Goal: Task Accomplishment & Management: Use online tool/utility

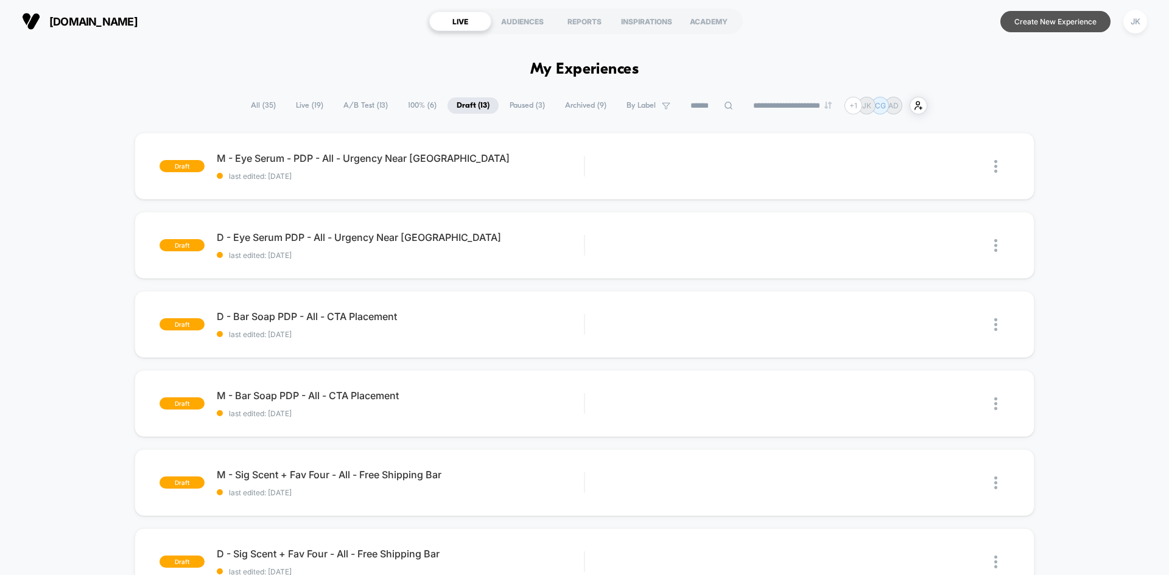
click at [1051, 21] on button "Create New Experience" at bounding box center [1056, 21] width 110 height 21
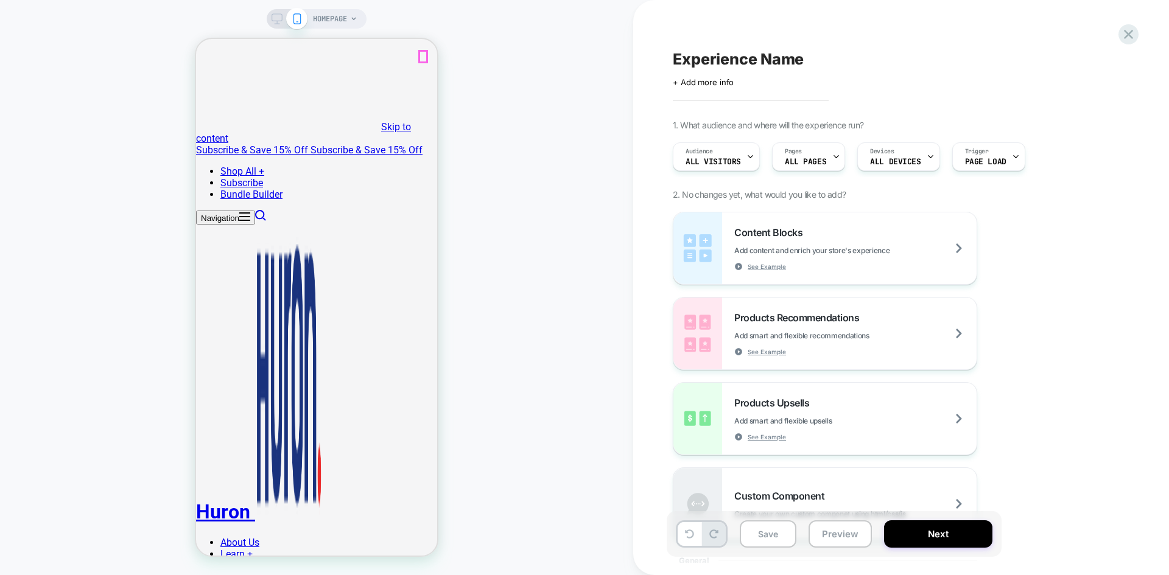
click at [357, 19] on icon at bounding box center [353, 18] width 7 height 7
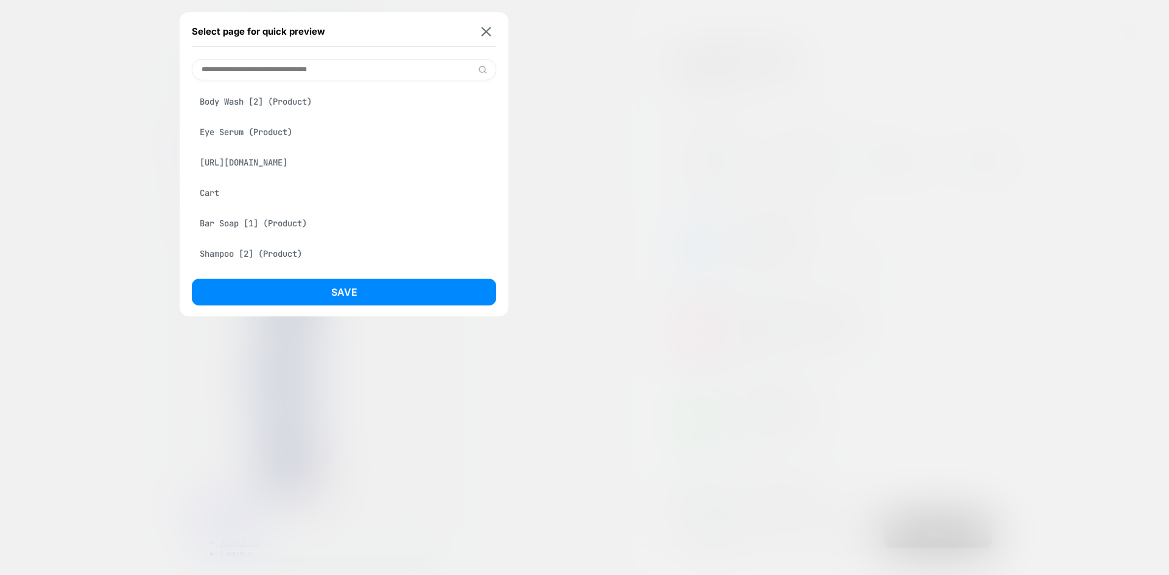
click at [250, 189] on div "Cart" at bounding box center [344, 192] width 304 height 23
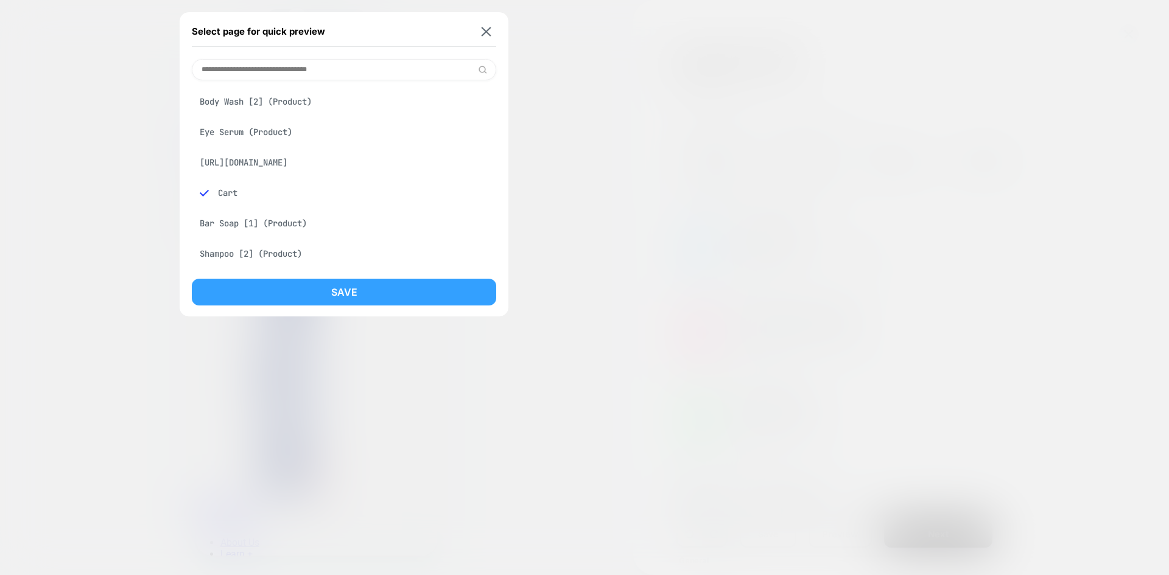
click at [319, 289] on button "Save" at bounding box center [344, 292] width 304 height 27
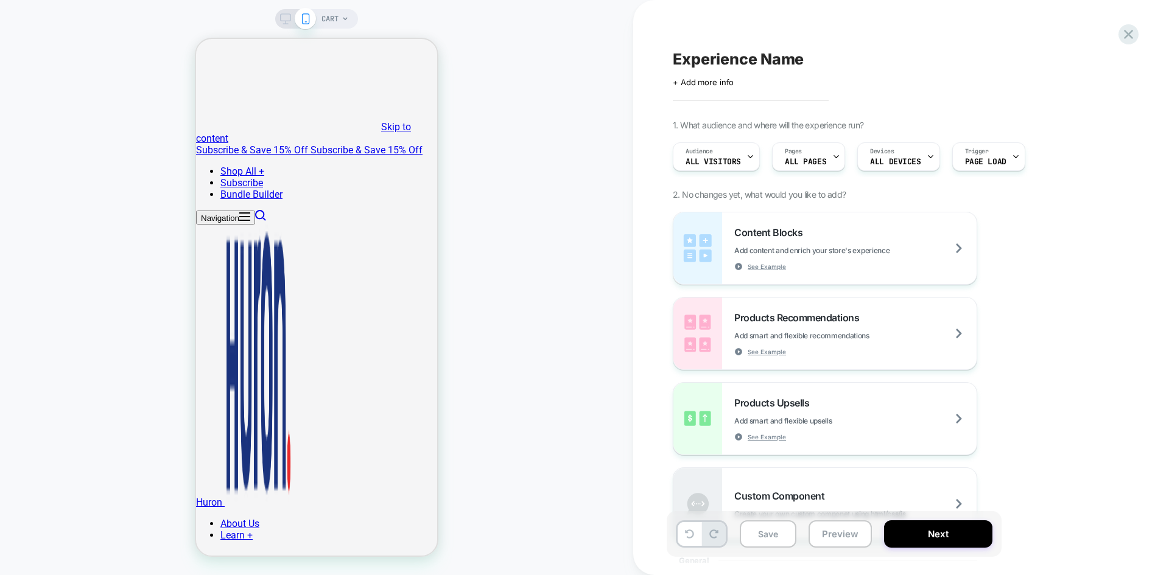
scroll to position [0, 0]
click at [343, 26] on div "CART" at bounding box center [335, 18] width 27 height 19
click at [330, 22] on span "CART" at bounding box center [330, 18] width 17 height 19
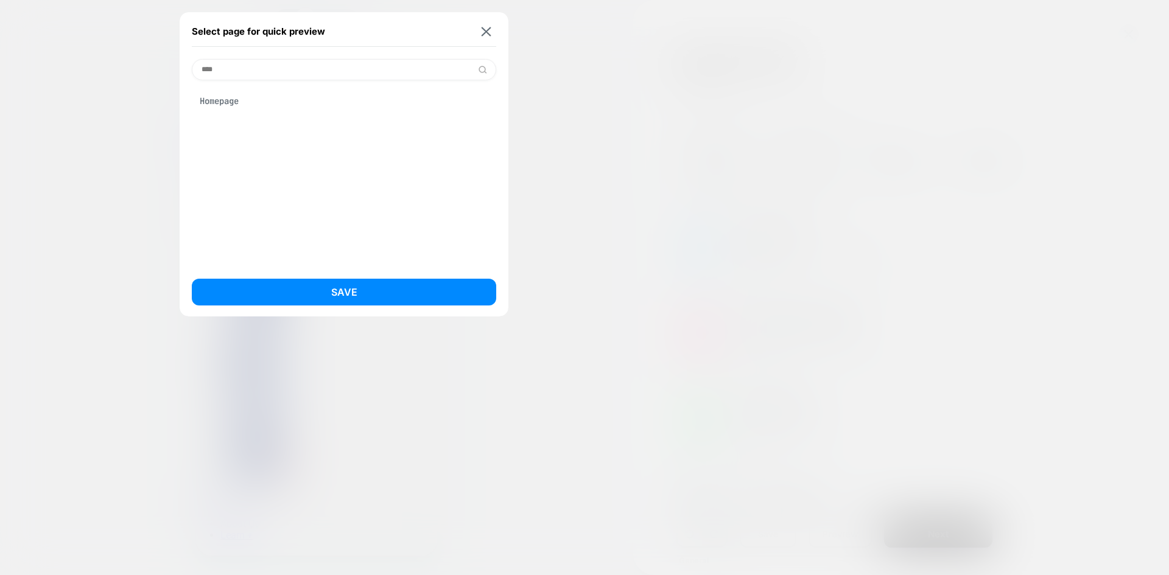
type input "****"
click at [241, 105] on div "Homepage" at bounding box center [344, 101] width 304 height 23
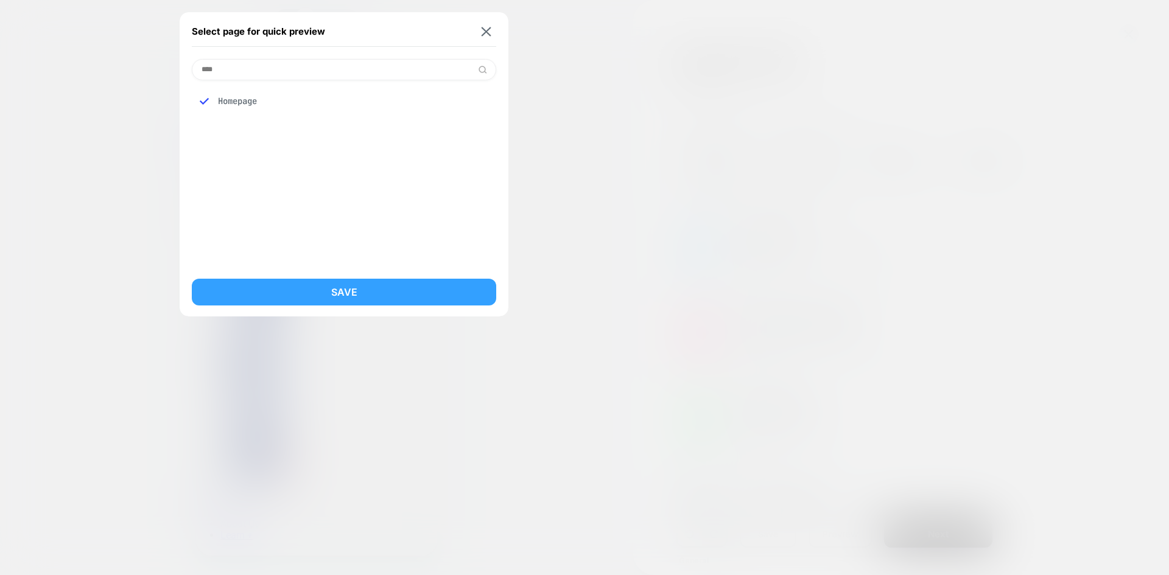
click at [368, 289] on button "Save" at bounding box center [344, 292] width 304 height 27
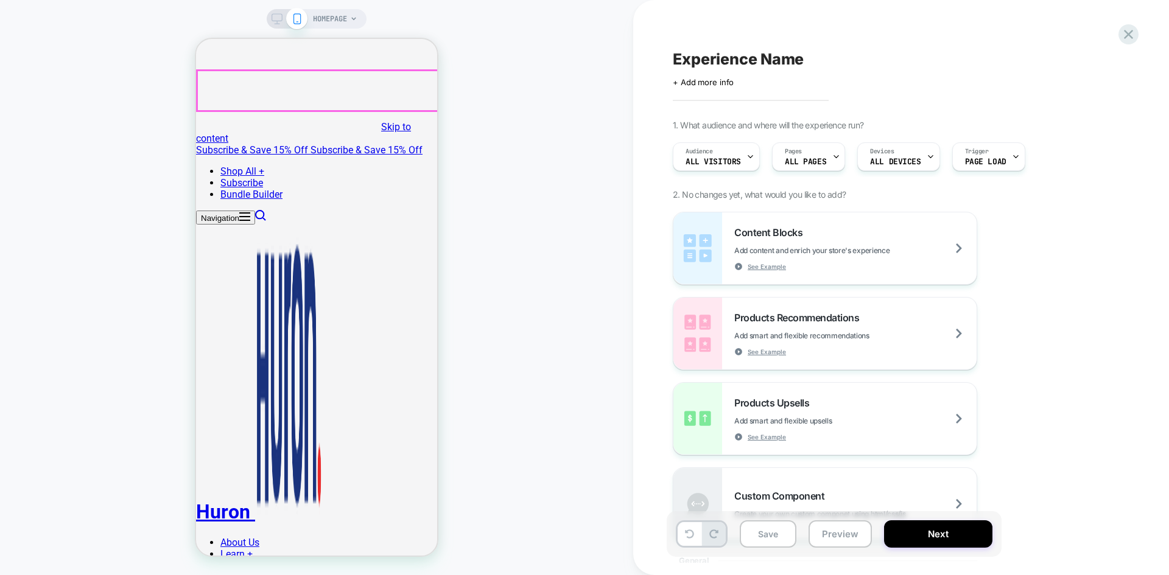
click at [417, 166] on div "Shop All + Best Sellers [GEOGRAPHIC_DATA] Body Deodorant Body Wash Bar Soap Hai…" at bounding box center [316, 417] width 241 height 502
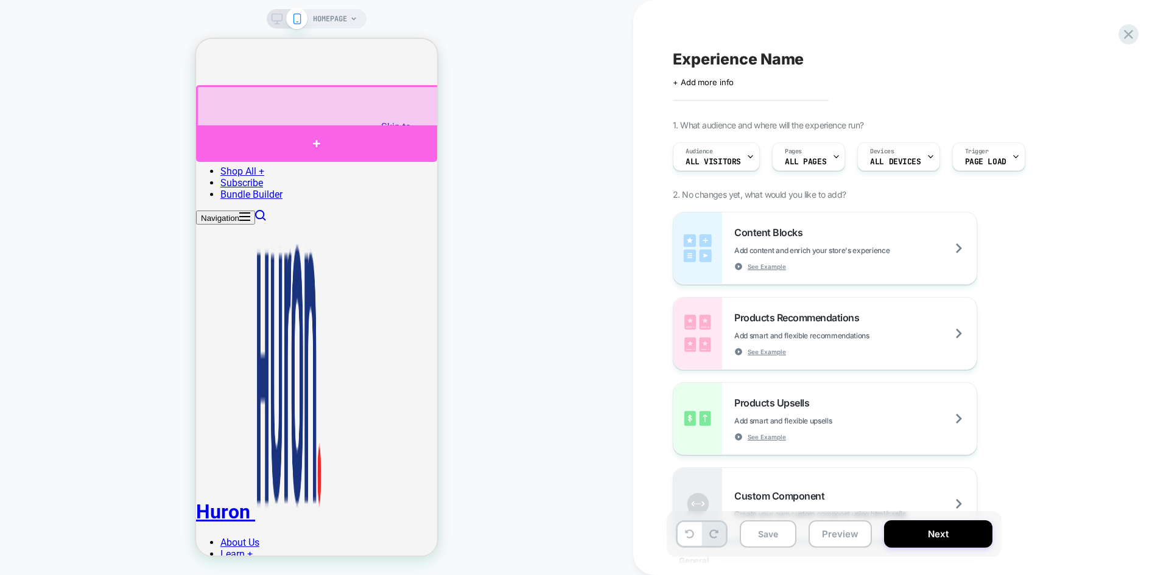
click at [424, 134] on div at bounding box center [316, 143] width 241 height 37
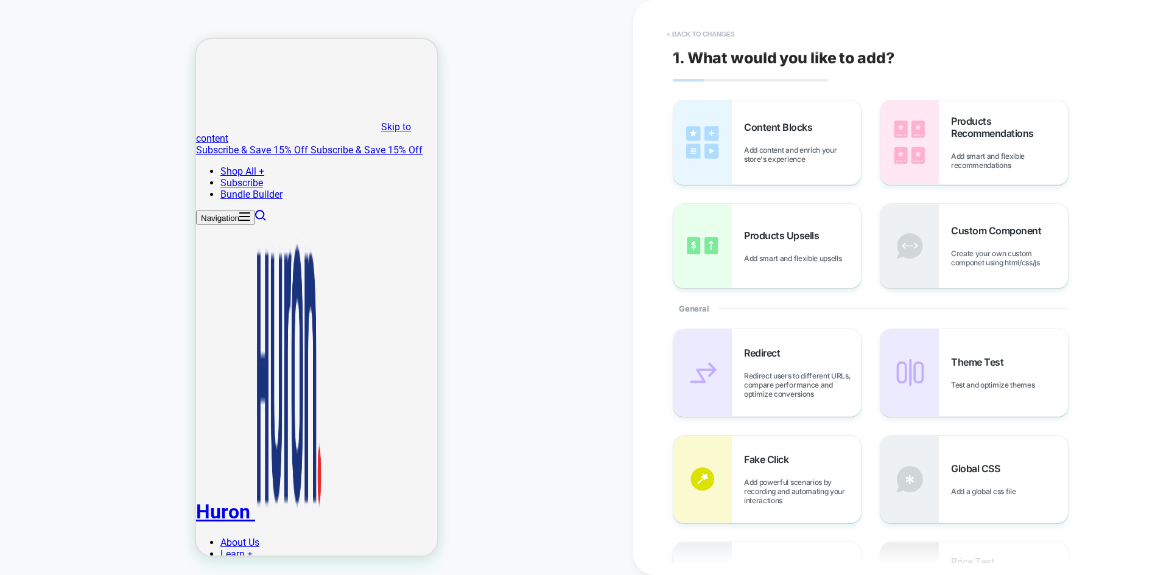
click at [720, 37] on button "< Back to changes" at bounding box center [701, 33] width 80 height 19
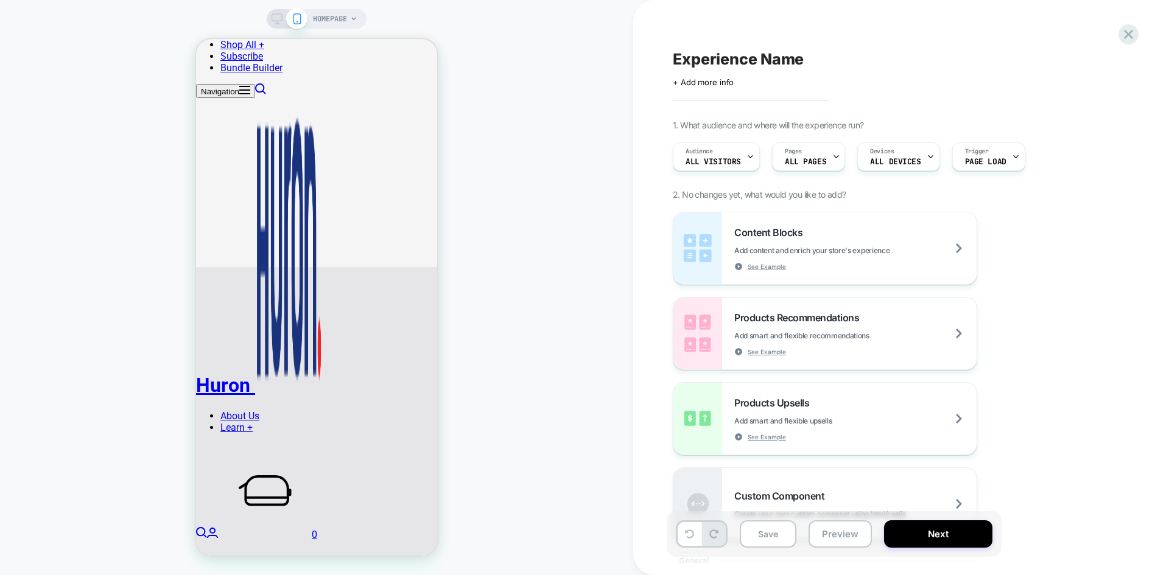
scroll to position [404, 0]
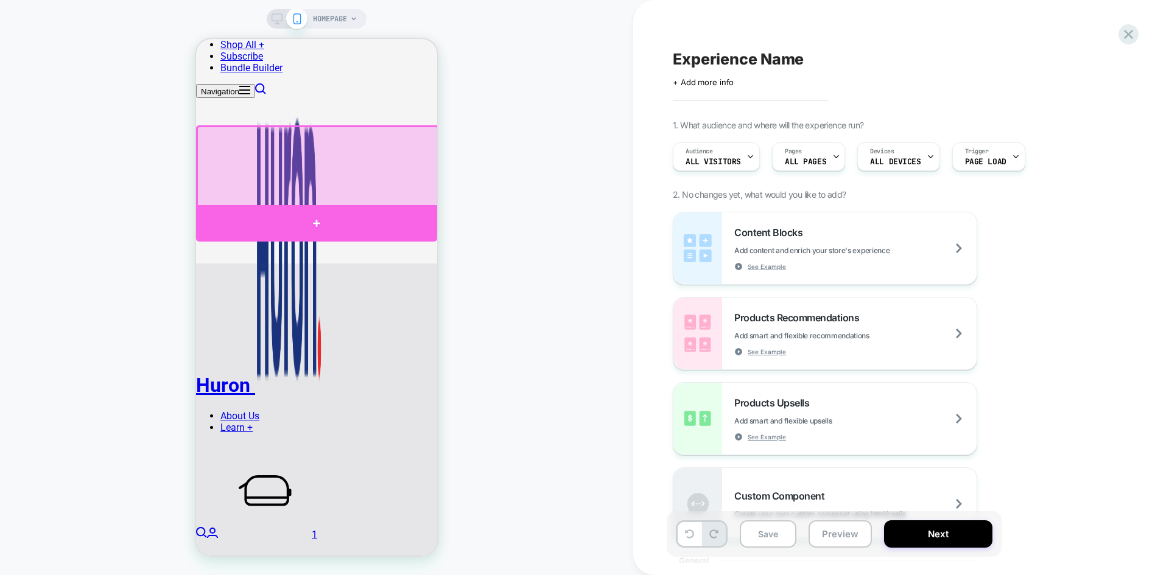
click at [417, 211] on div at bounding box center [316, 223] width 241 height 37
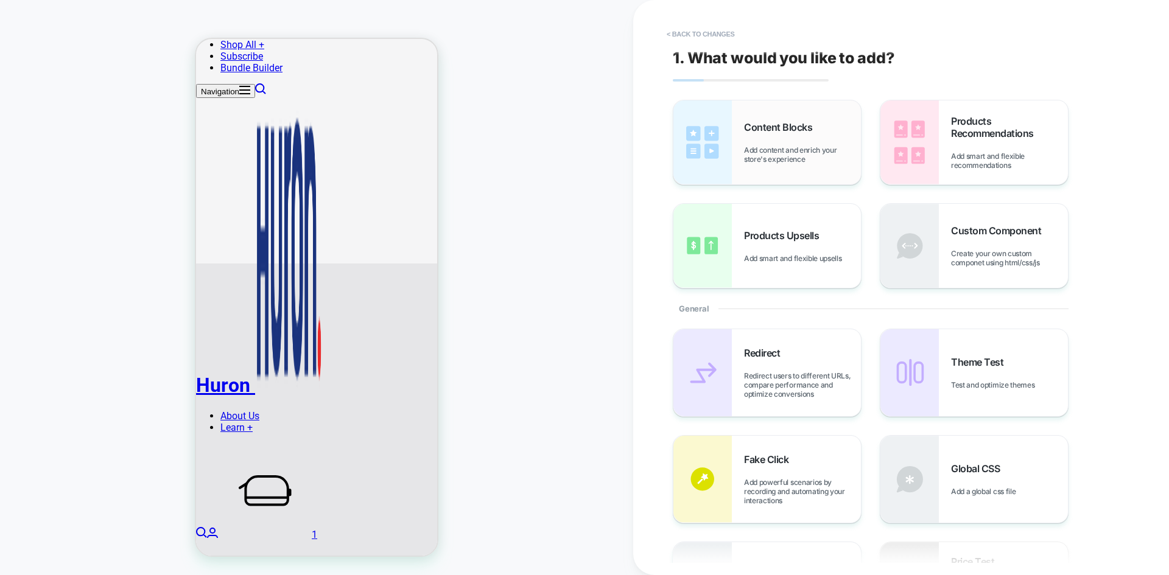
click at [809, 137] on div "Content Blocks Add content and enrich your store's experience" at bounding box center [802, 142] width 117 height 43
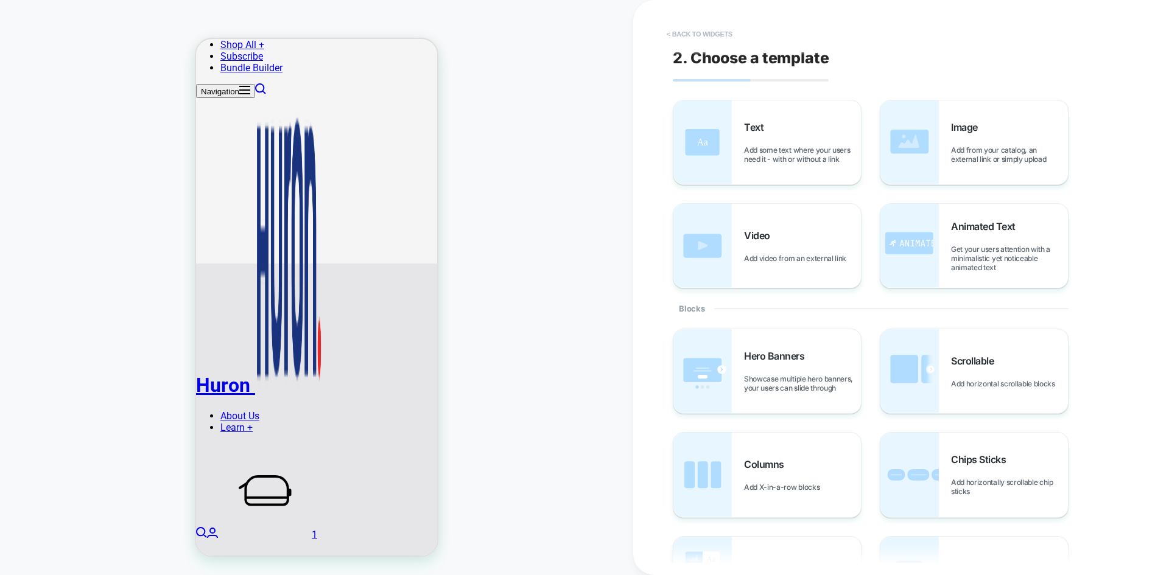
click at [714, 33] on button "< Back to widgets" at bounding box center [700, 33] width 78 height 19
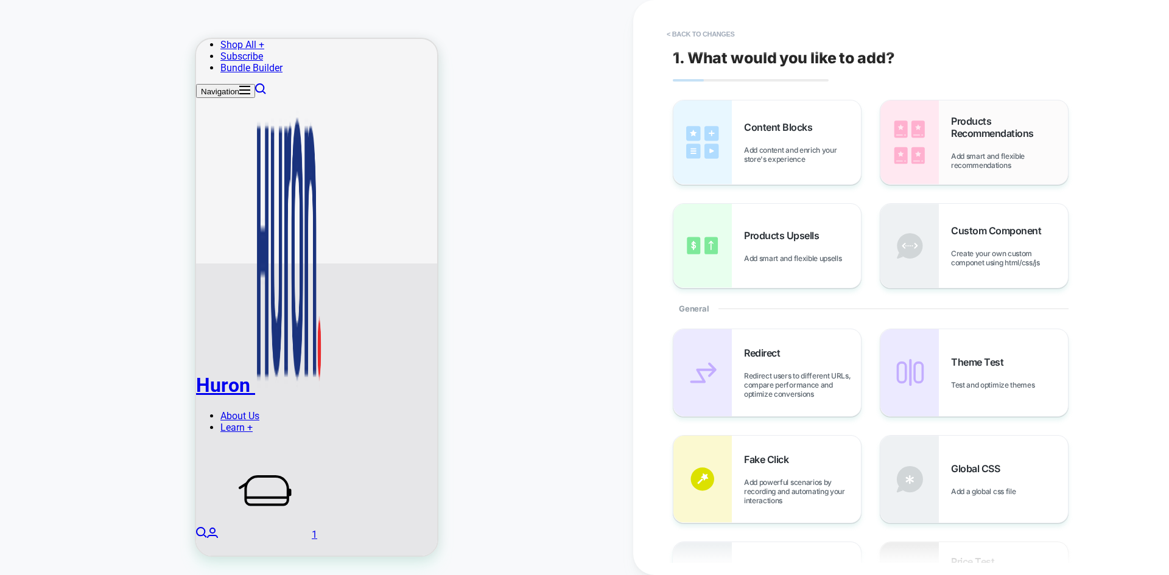
click at [953, 127] on span "Products Recommendations" at bounding box center [1009, 127] width 117 height 24
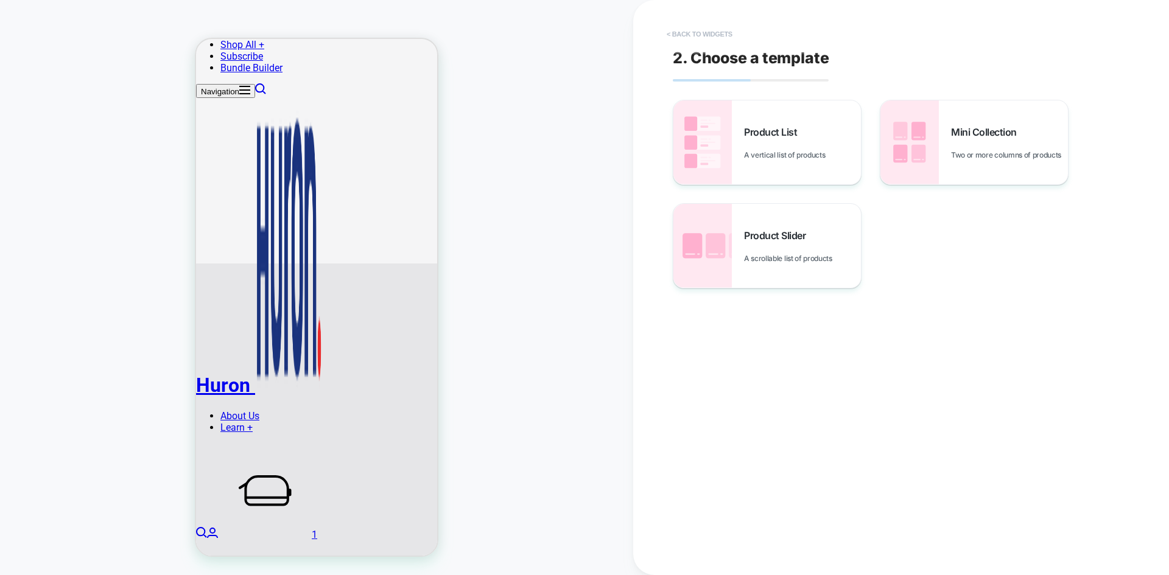
click at [711, 40] on button "< Back to widgets" at bounding box center [700, 33] width 78 height 19
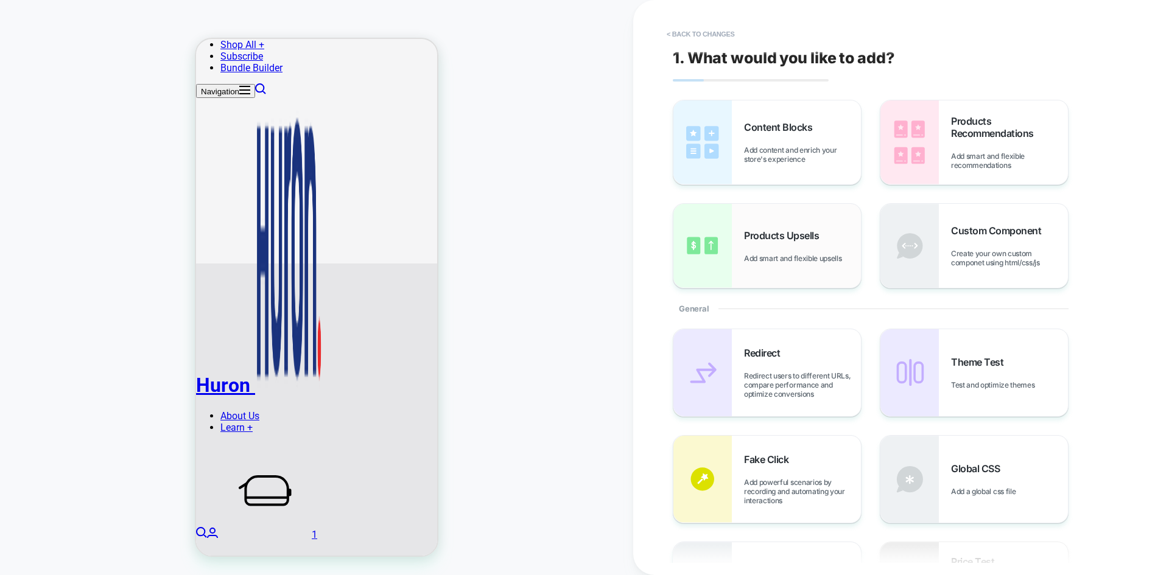
click at [781, 231] on span "Products Upsells" at bounding box center [784, 236] width 81 height 12
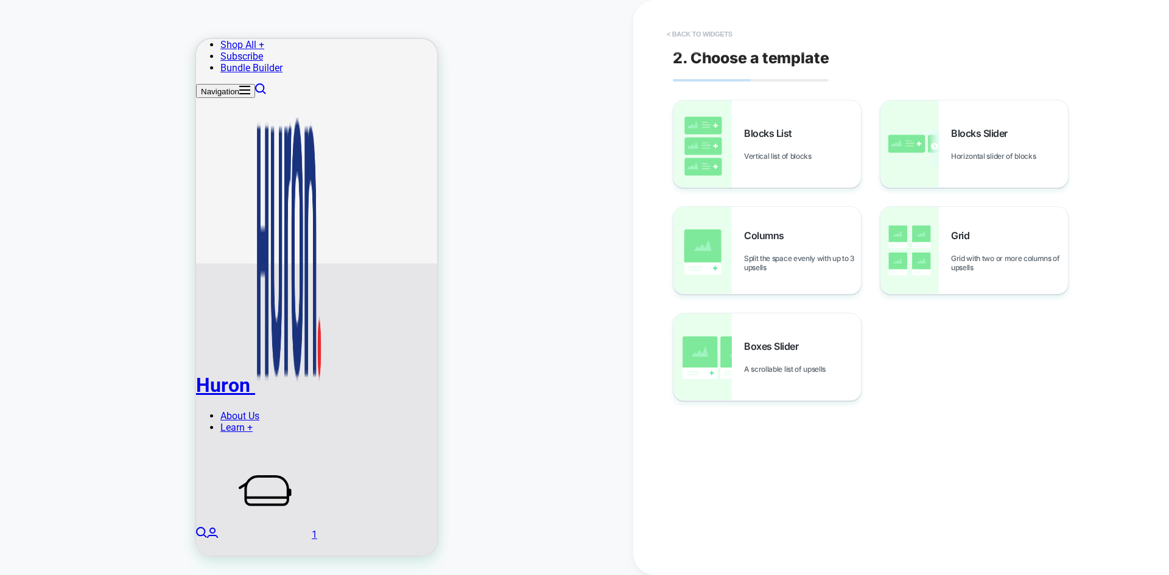
click at [700, 36] on button "< Back to widgets" at bounding box center [700, 33] width 78 height 19
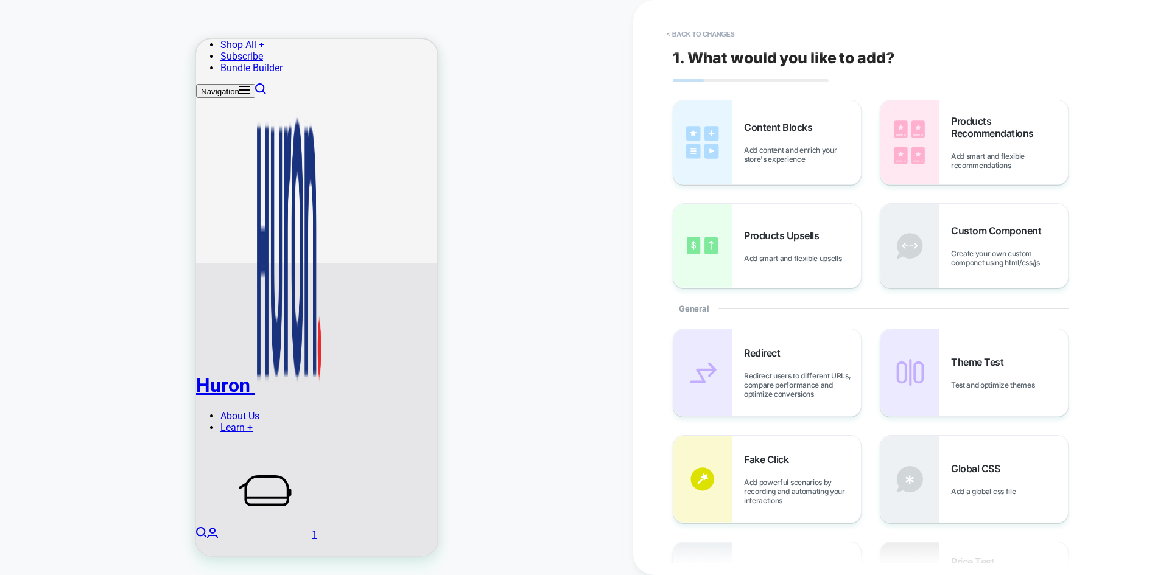
click at [535, 194] on div "HOMEPAGE" at bounding box center [316, 287] width 633 height 551
click at [727, 26] on button "< Back to changes" at bounding box center [701, 33] width 80 height 19
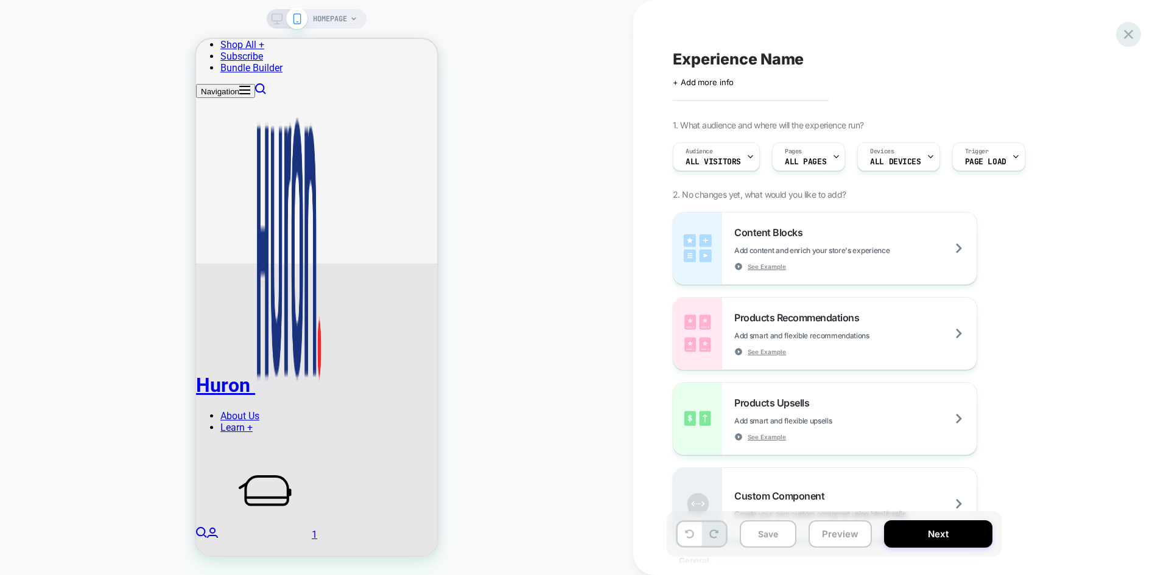
click at [1122, 37] on icon at bounding box center [1129, 34] width 16 height 16
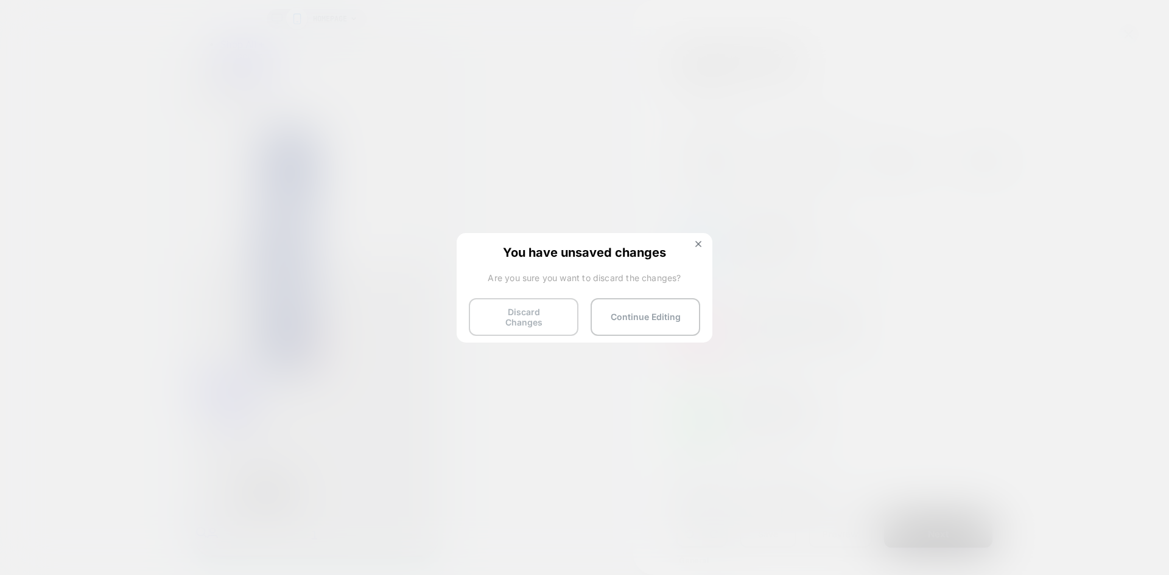
click at [532, 315] on button "Discard Changes" at bounding box center [524, 317] width 110 height 38
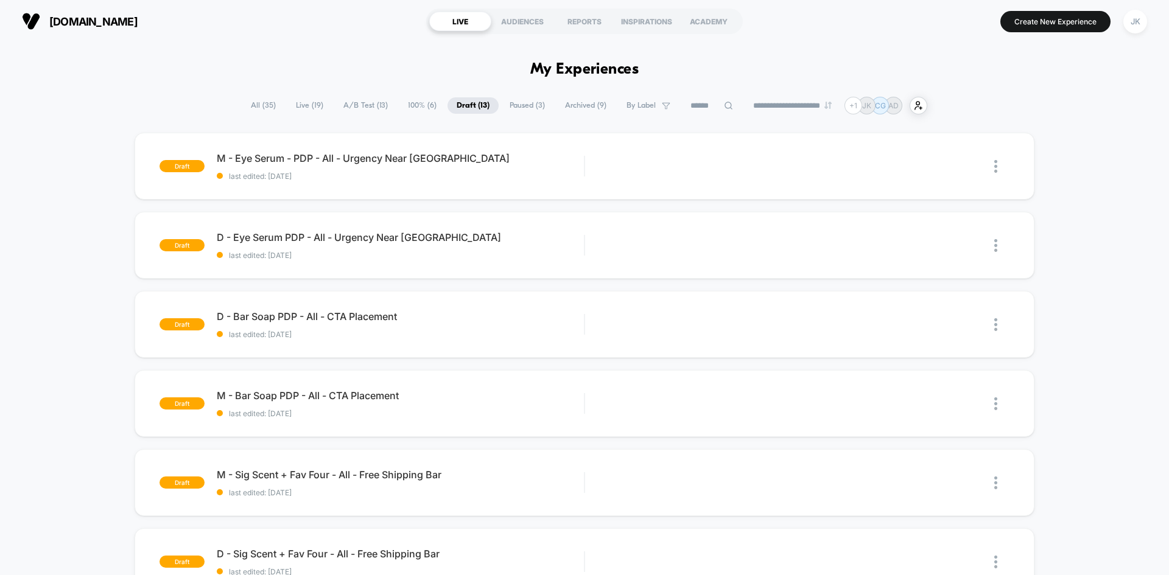
click at [399, 98] on span "100% ( 6 )" at bounding box center [422, 105] width 47 height 16
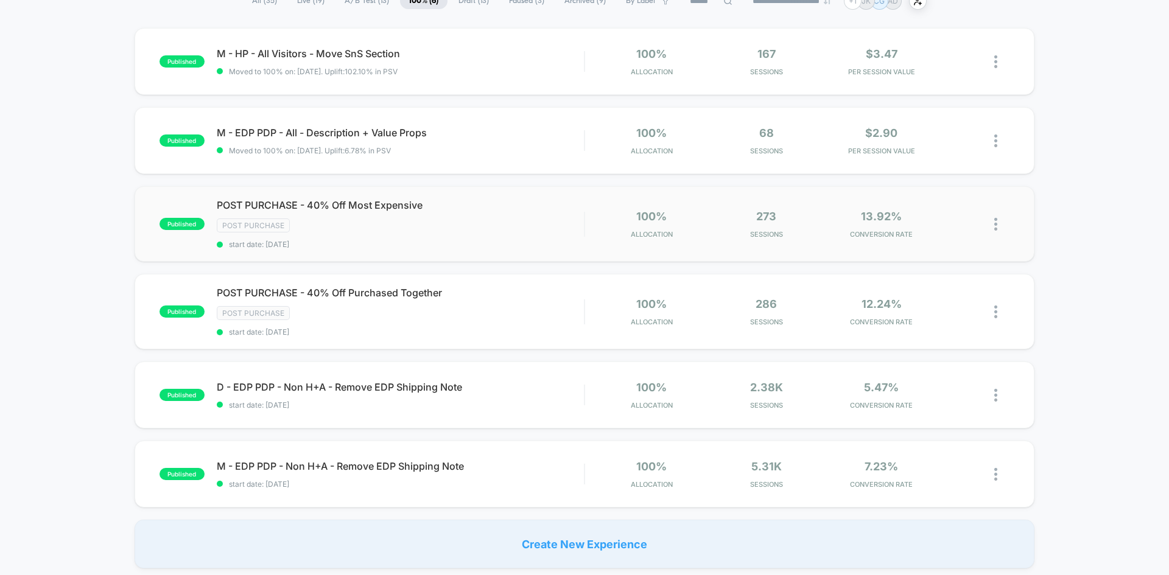
scroll to position [105, 0]
click at [374, 291] on span "POST PURCHASE - 40% Off Purchased Together Click to edit experience details" at bounding box center [400, 292] width 367 height 12
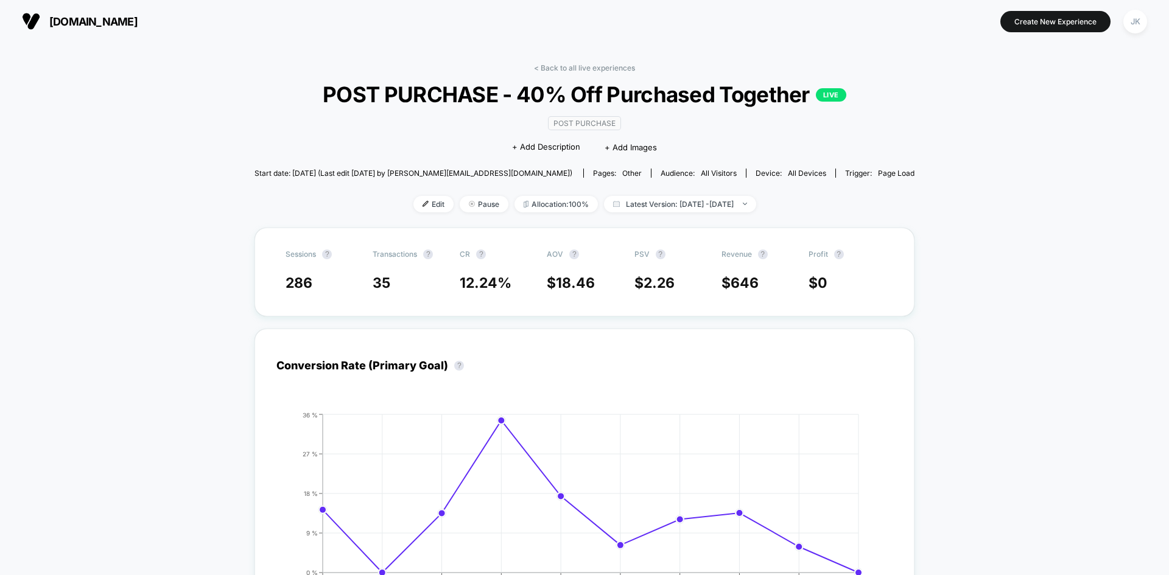
click at [598, 67] on link "< Back to all live experiences" at bounding box center [584, 67] width 101 height 9
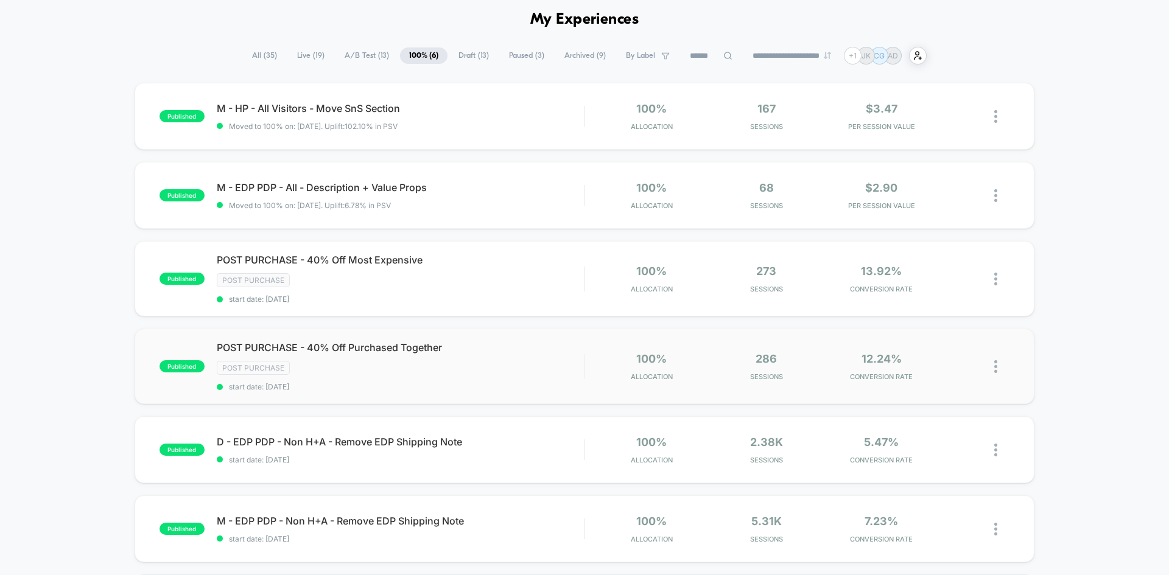
scroll to position [51, 0]
click at [387, 259] on span "POST PURCHASE - 40% Off Most Expensive Click to edit experience details" at bounding box center [400, 259] width 367 height 12
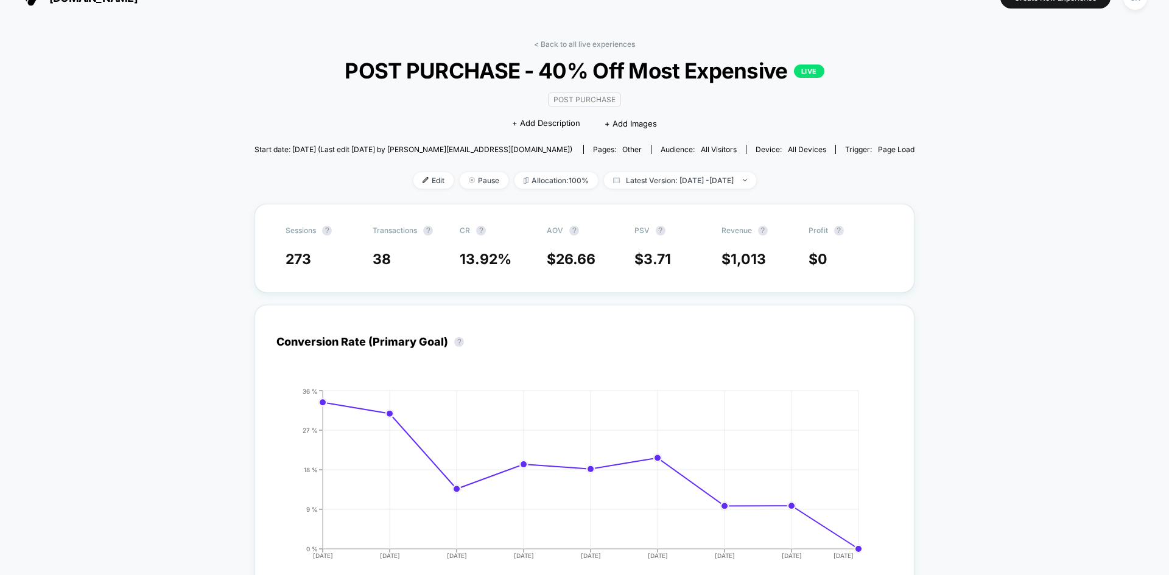
scroll to position [23, 0]
click at [423, 180] on img at bounding box center [426, 181] width 6 height 6
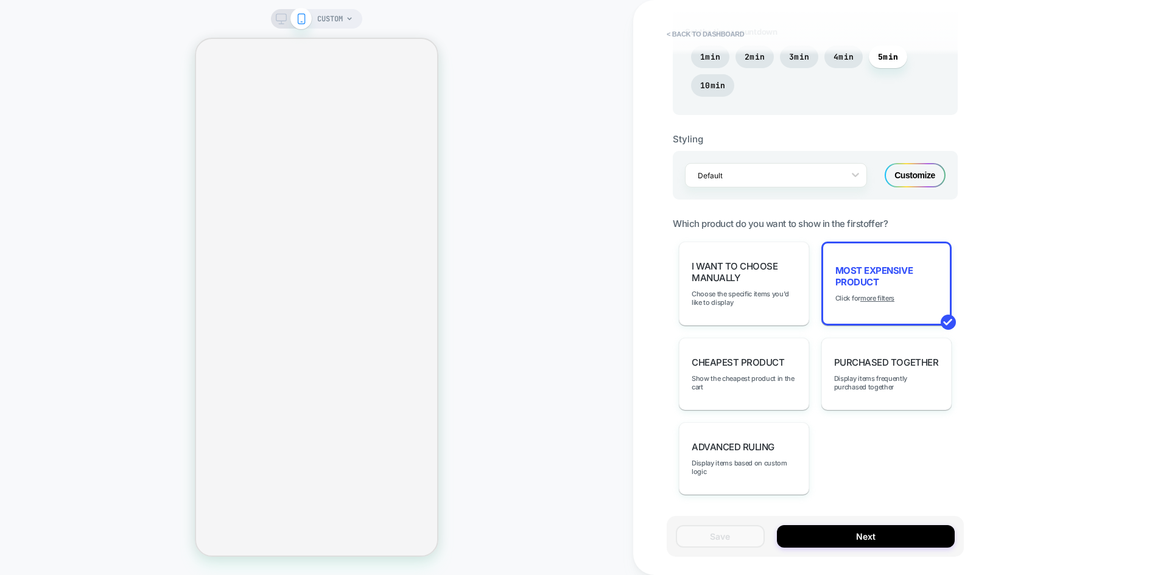
scroll to position [778, 0]
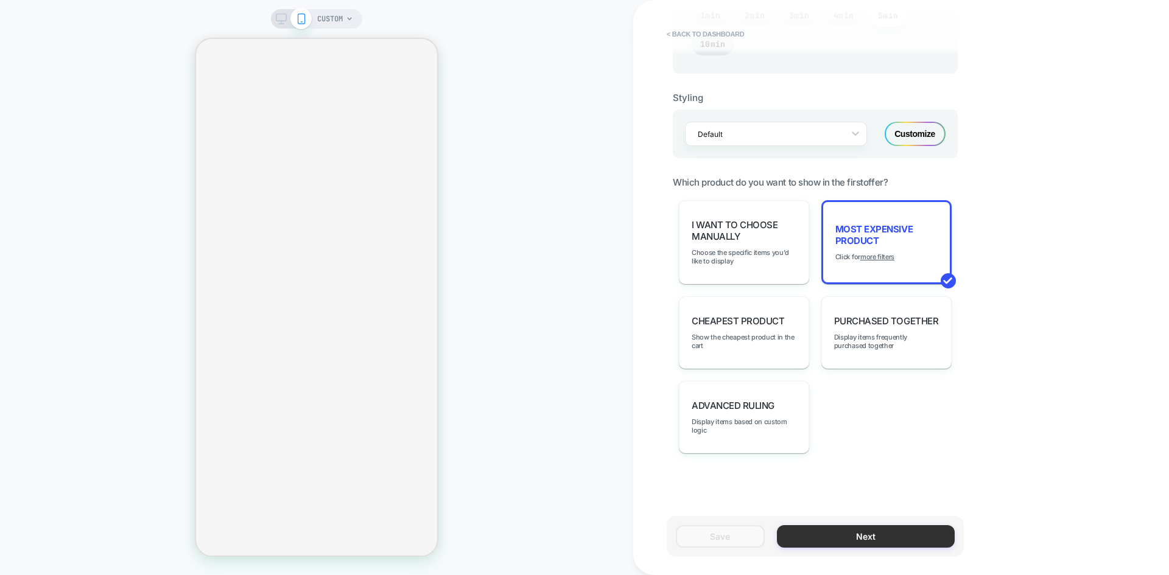
click at [820, 544] on button "Next" at bounding box center [866, 537] width 178 height 23
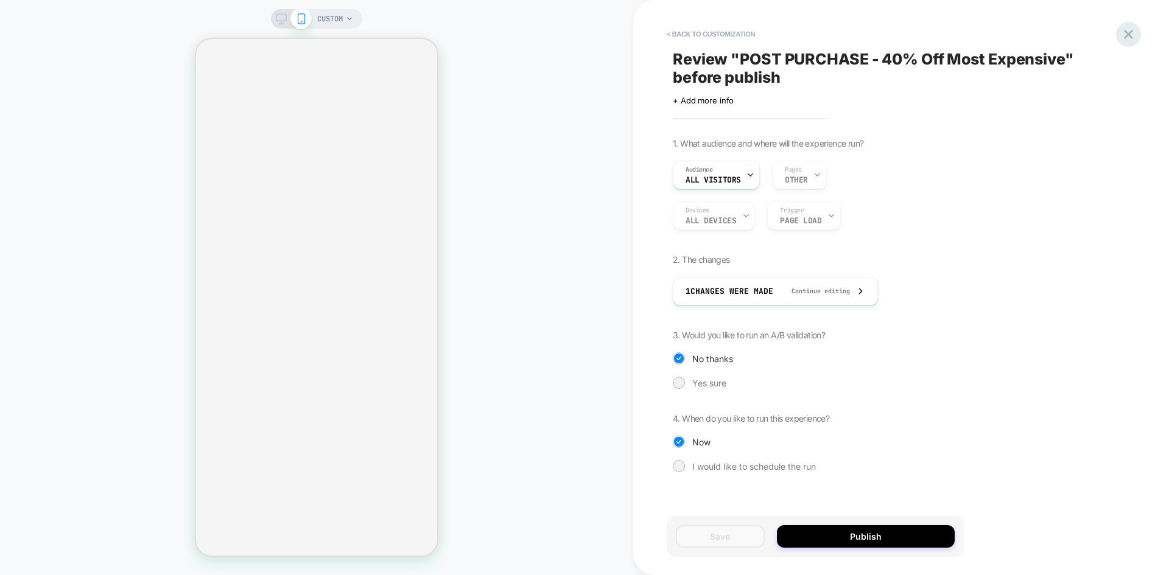
click at [1129, 41] on icon at bounding box center [1129, 34] width 16 height 16
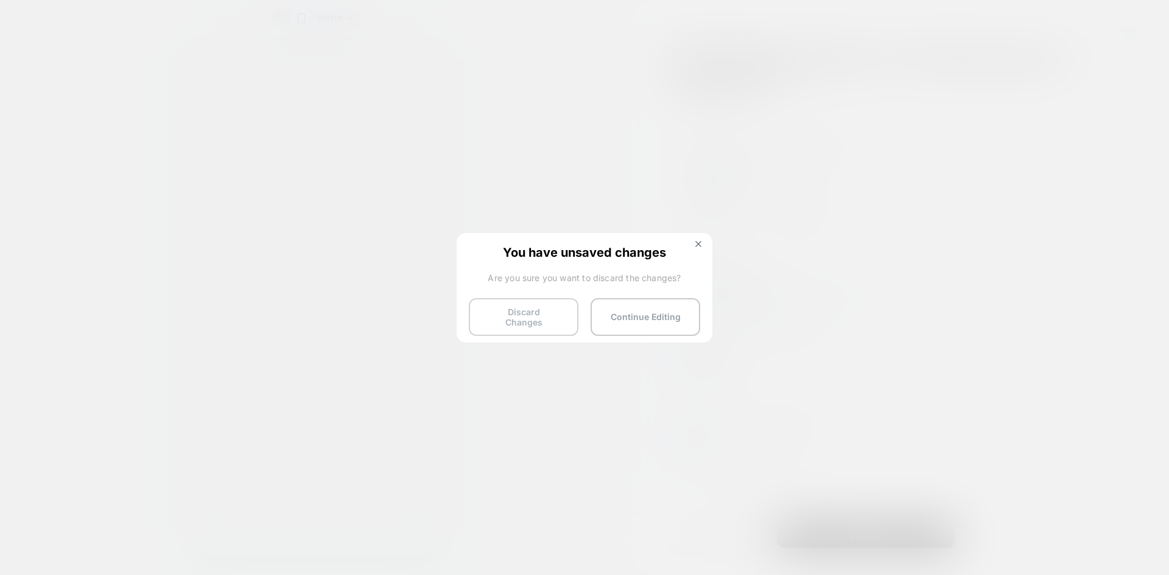
click at [561, 313] on button "Discard Changes" at bounding box center [524, 317] width 110 height 38
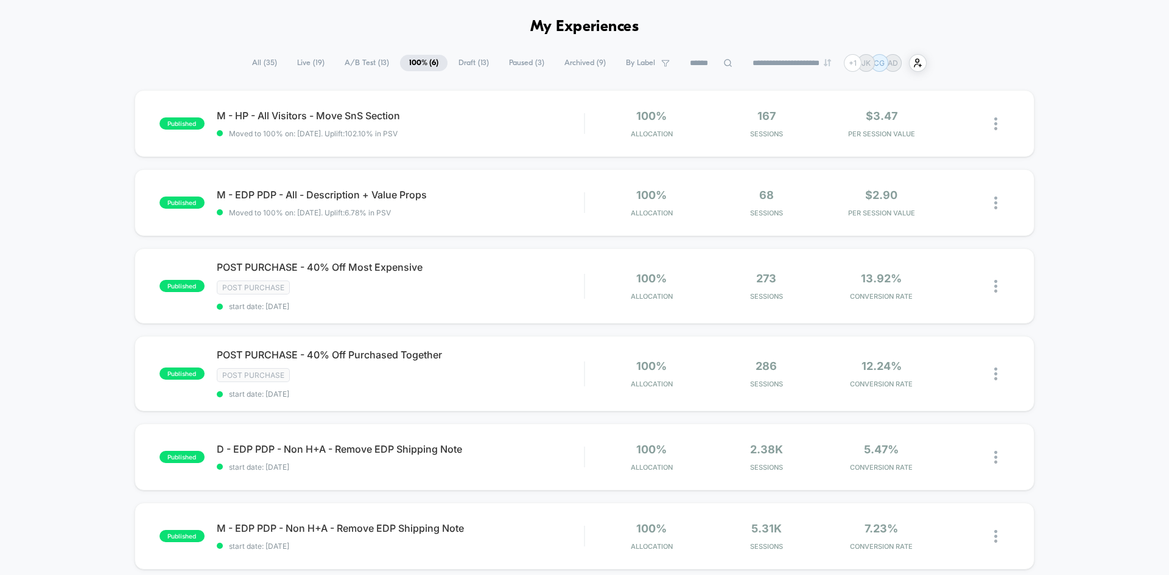
scroll to position [43, 0]
click at [399, 272] on span "POST PURCHASE - 40% Off Most Expensive Click to edit experience details" at bounding box center [400, 267] width 367 height 12
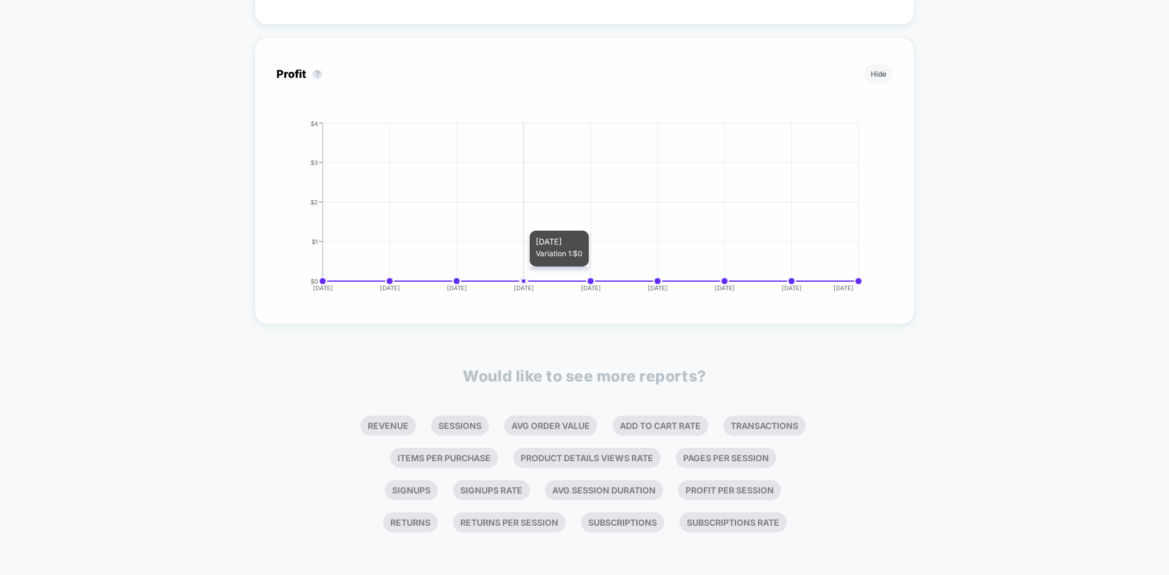
scroll to position [1228, 0]
click at [416, 416] on li "Revenue" at bounding box center [388, 426] width 55 height 20
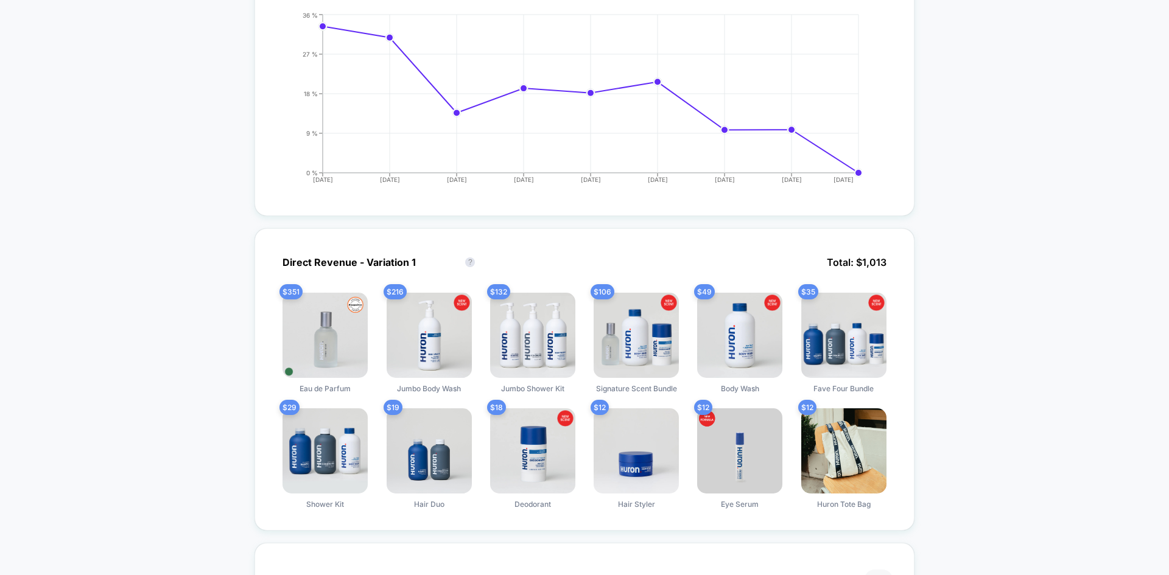
scroll to position [0, 0]
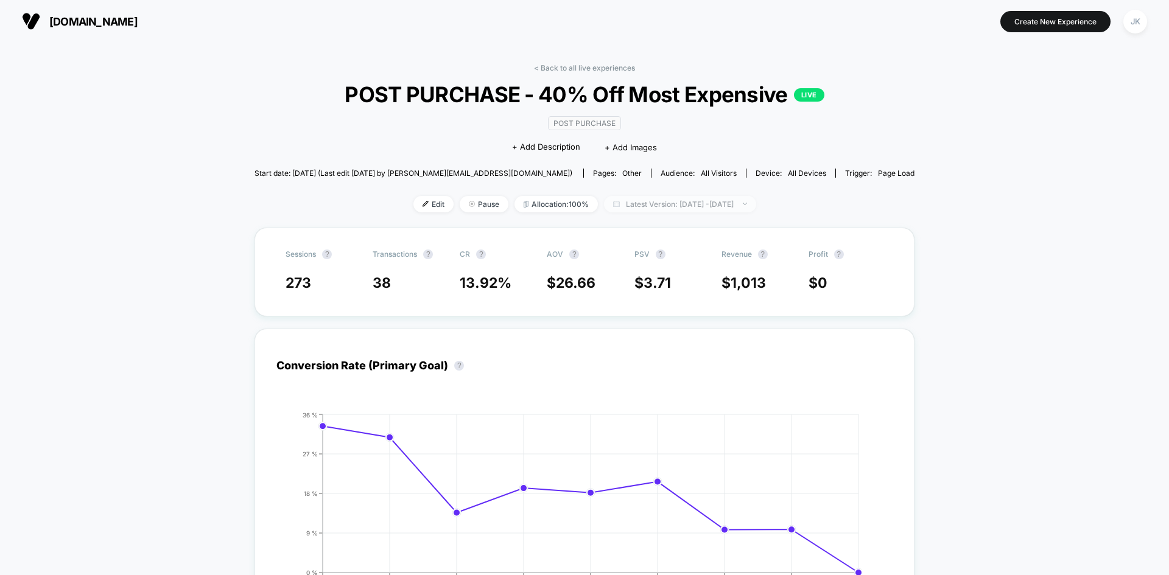
click at [674, 211] on span "Latest Version: [DATE] - [DATE]" at bounding box center [680, 204] width 152 height 16
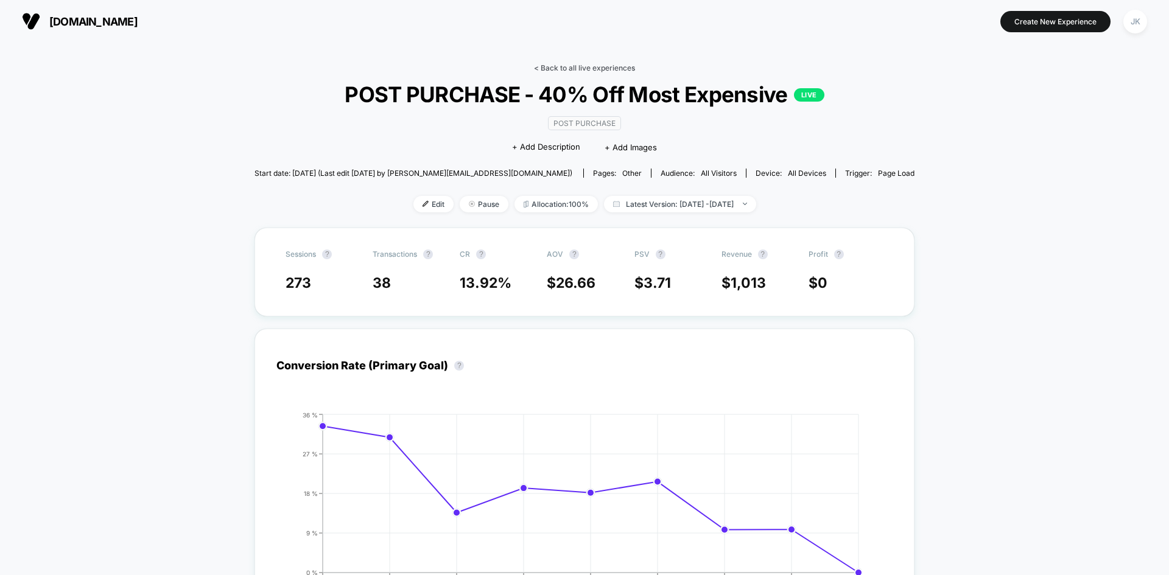
click at [596, 71] on link "< Back to all live experiences" at bounding box center [584, 67] width 101 height 9
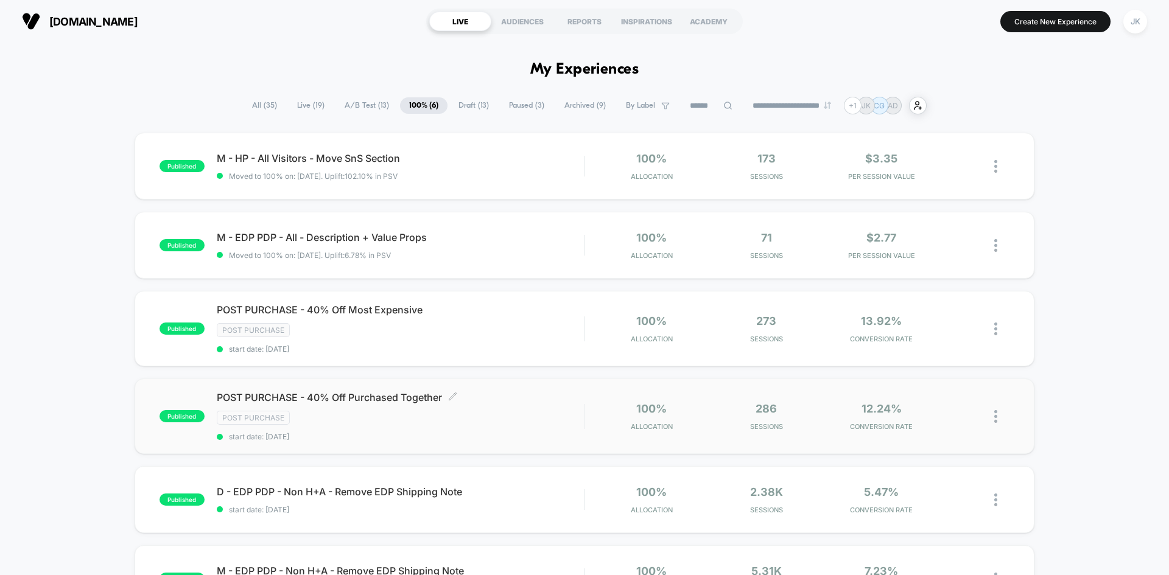
click at [389, 393] on span "POST PURCHASE - 40% Off Purchased Together Click to edit experience details" at bounding box center [400, 398] width 367 height 12
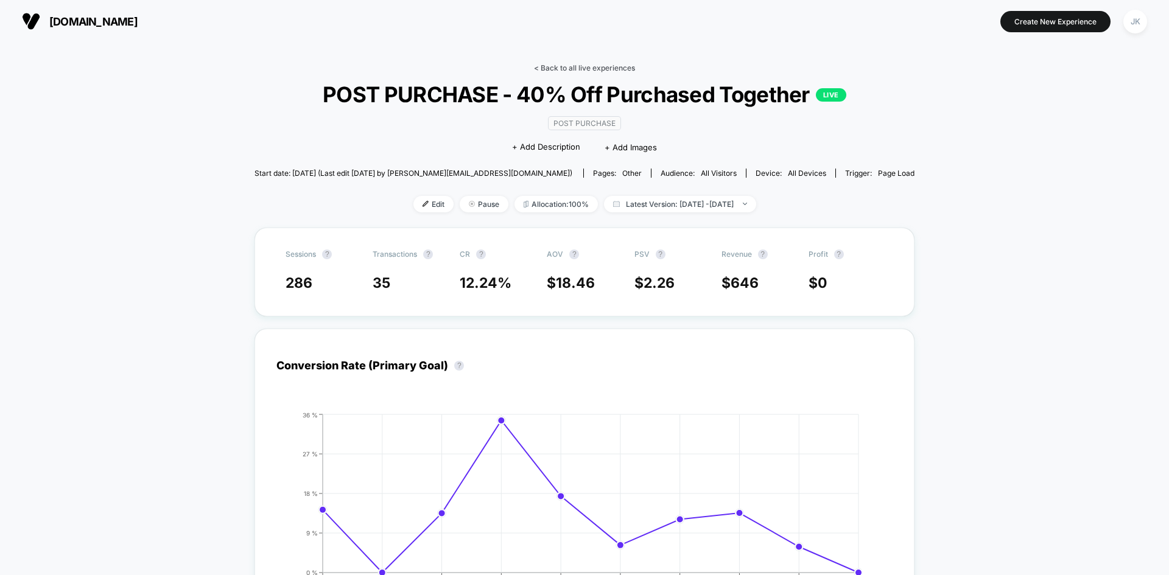
click at [600, 71] on link "< Back to all live experiences" at bounding box center [584, 67] width 101 height 9
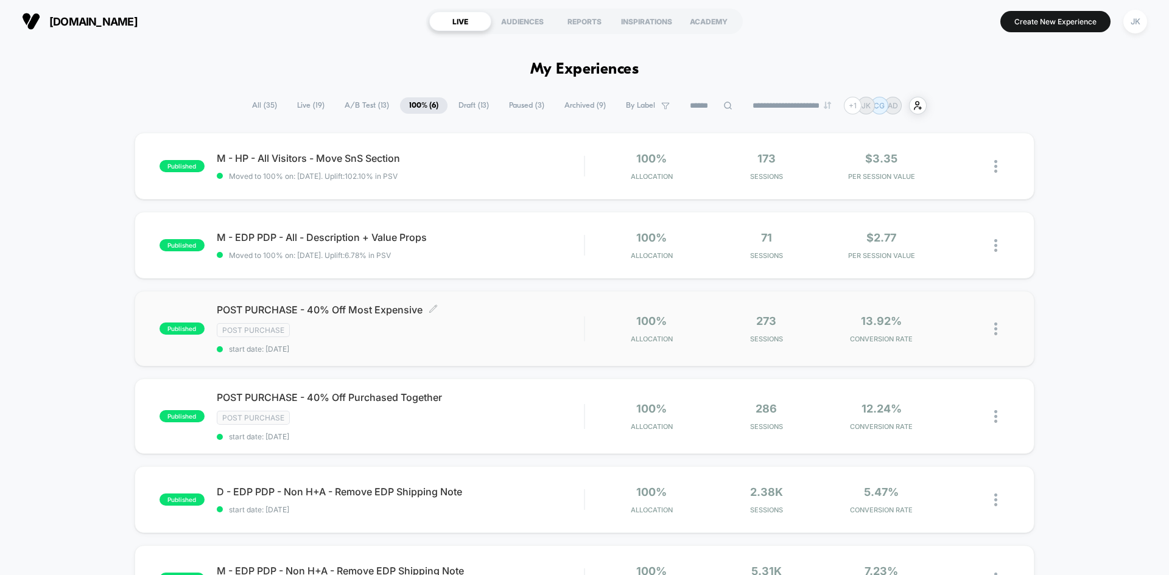
click at [401, 310] on span "POST PURCHASE - 40% Off Most Expensive Click to edit experience details" at bounding box center [400, 310] width 367 height 12
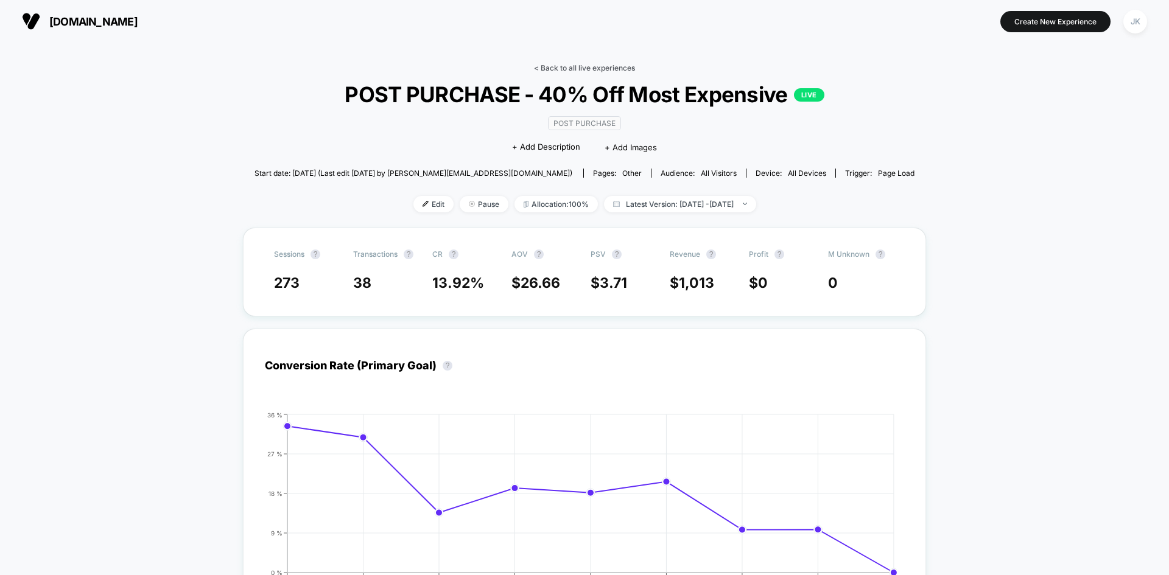
click at [560, 68] on link "< Back to all live experiences" at bounding box center [584, 67] width 101 height 9
